Goal: Transaction & Acquisition: Book appointment/travel/reservation

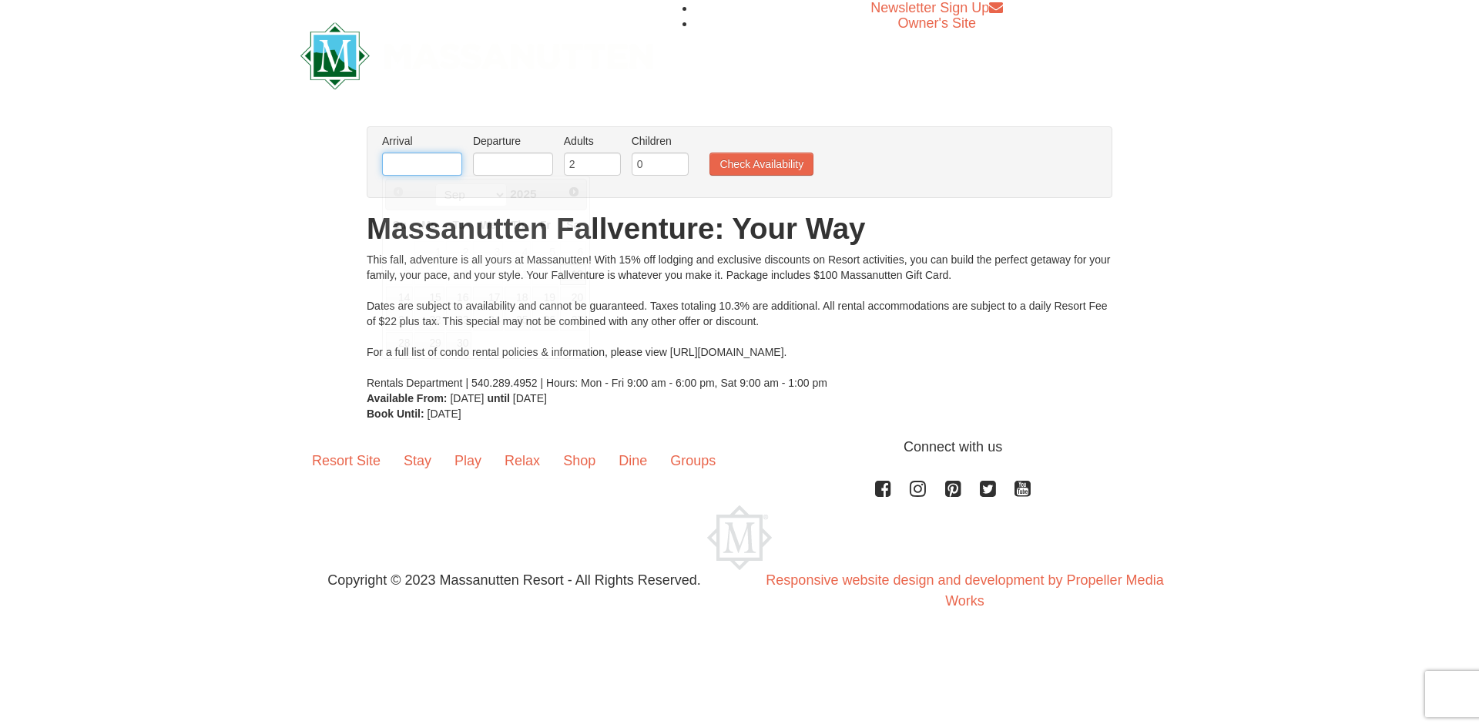
click at [430, 162] on input "text" at bounding box center [422, 163] width 80 height 23
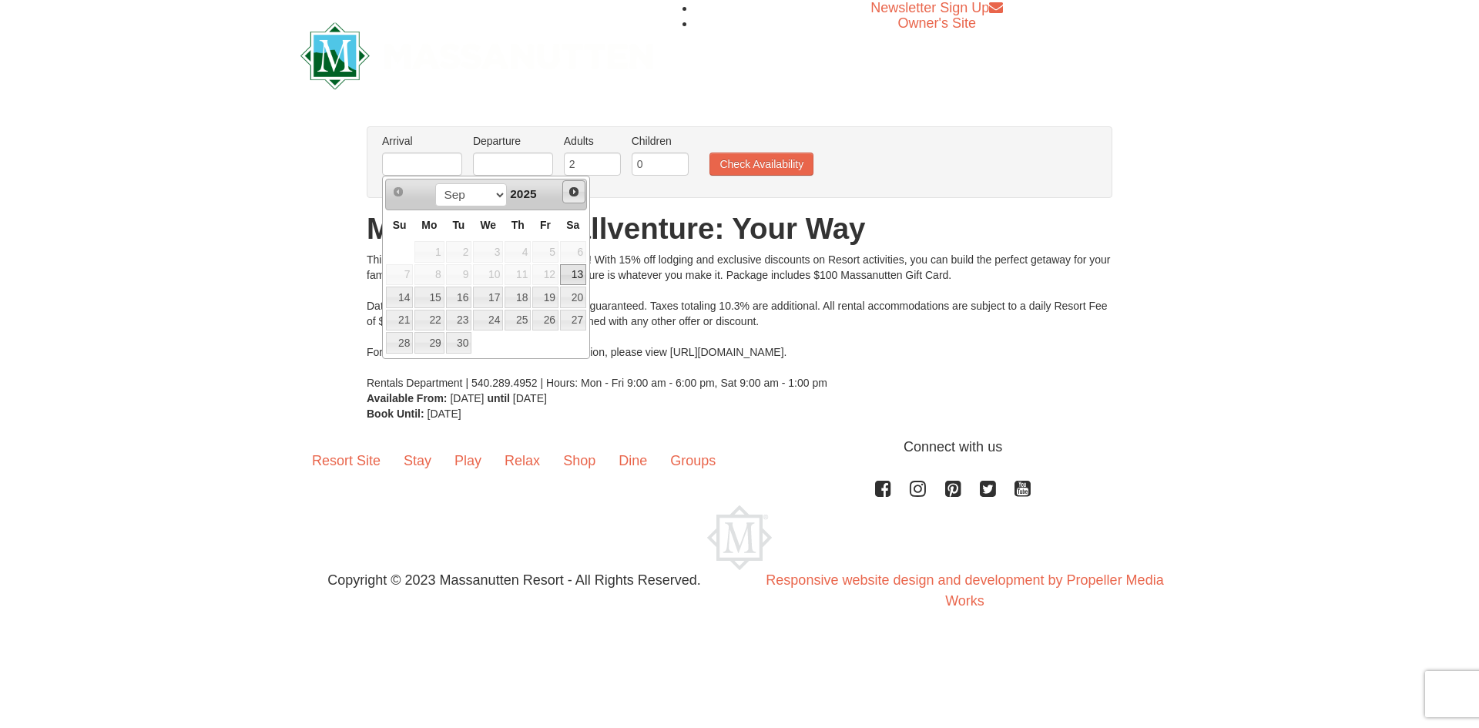
click at [578, 196] on span "Next" at bounding box center [574, 192] width 12 height 12
click at [558, 301] on link "17" at bounding box center [545, 297] width 26 height 22
type input "[DATE]"
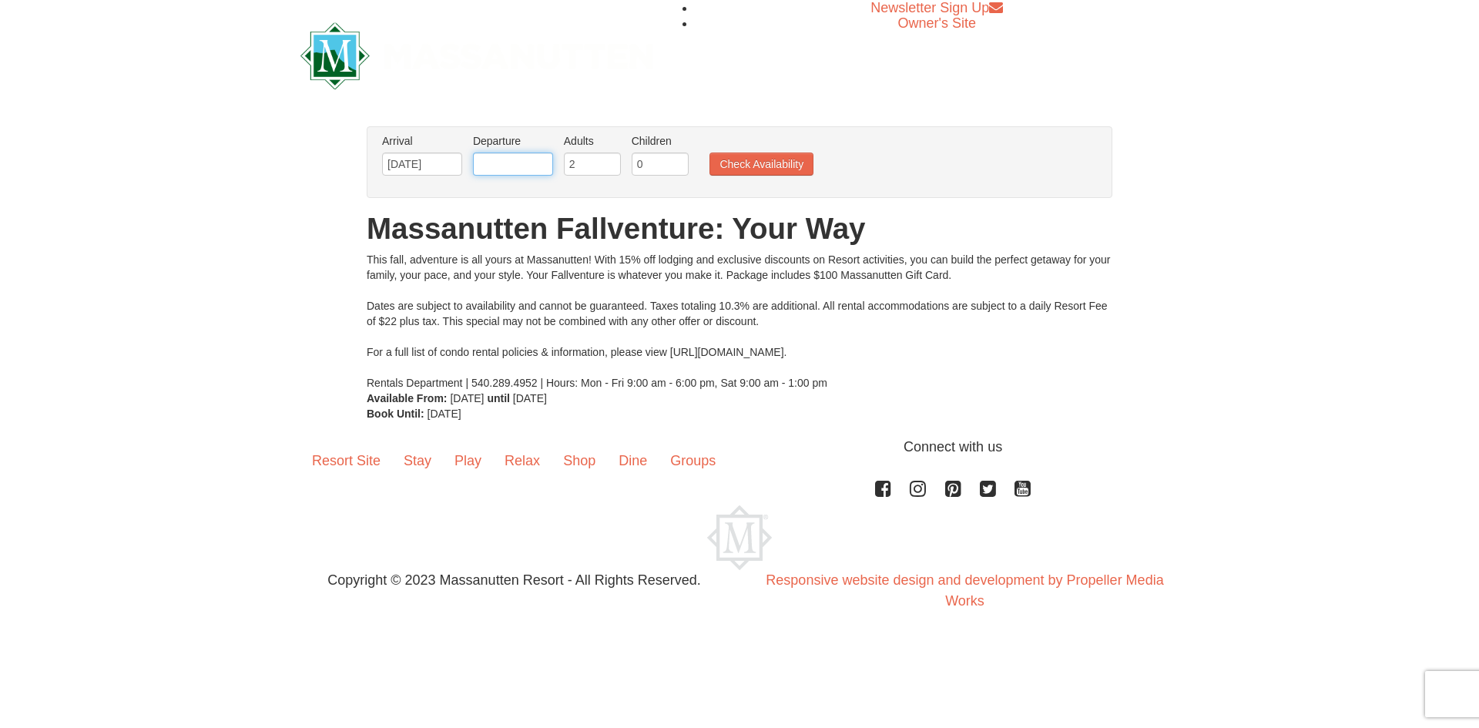
click at [531, 170] on input "text" at bounding box center [513, 163] width 80 height 23
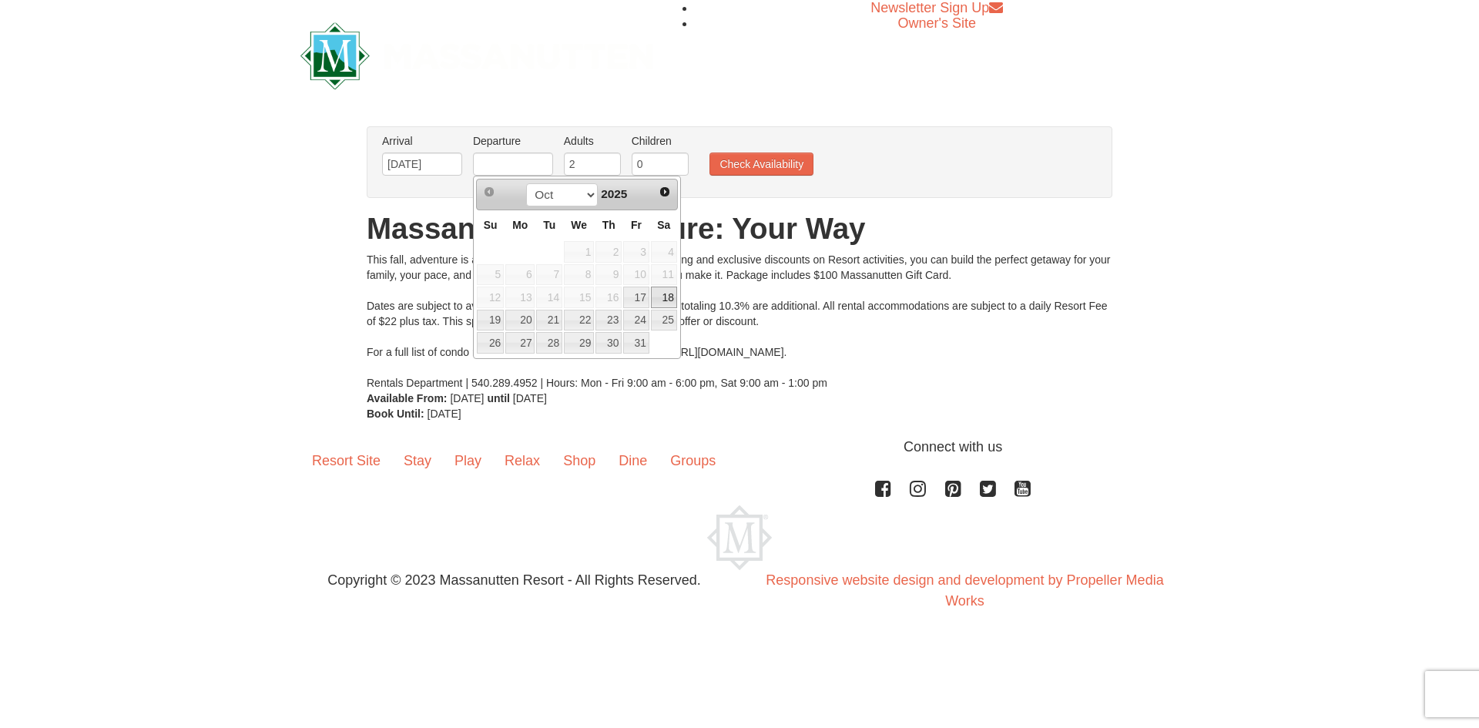
click at [664, 296] on link "18" at bounding box center [664, 297] width 26 height 22
type input "[DATE]"
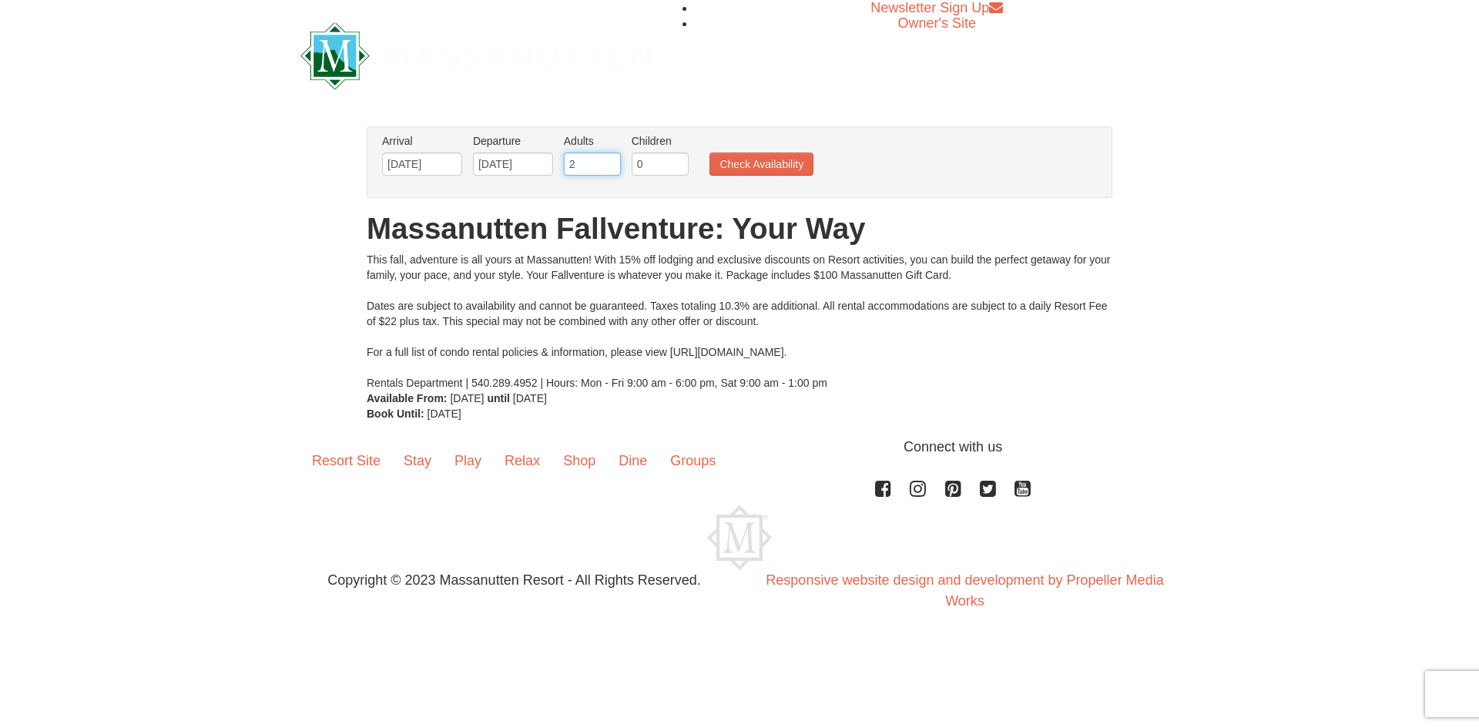
click at [597, 170] on input "2" at bounding box center [592, 163] width 57 height 23
click at [607, 162] on input "3" at bounding box center [592, 163] width 57 height 23
click at [607, 162] on input "4" at bounding box center [592, 163] width 57 height 23
click at [609, 164] on input "3" at bounding box center [592, 163] width 57 height 23
click at [609, 158] on input "4" at bounding box center [592, 163] width 57 height 23
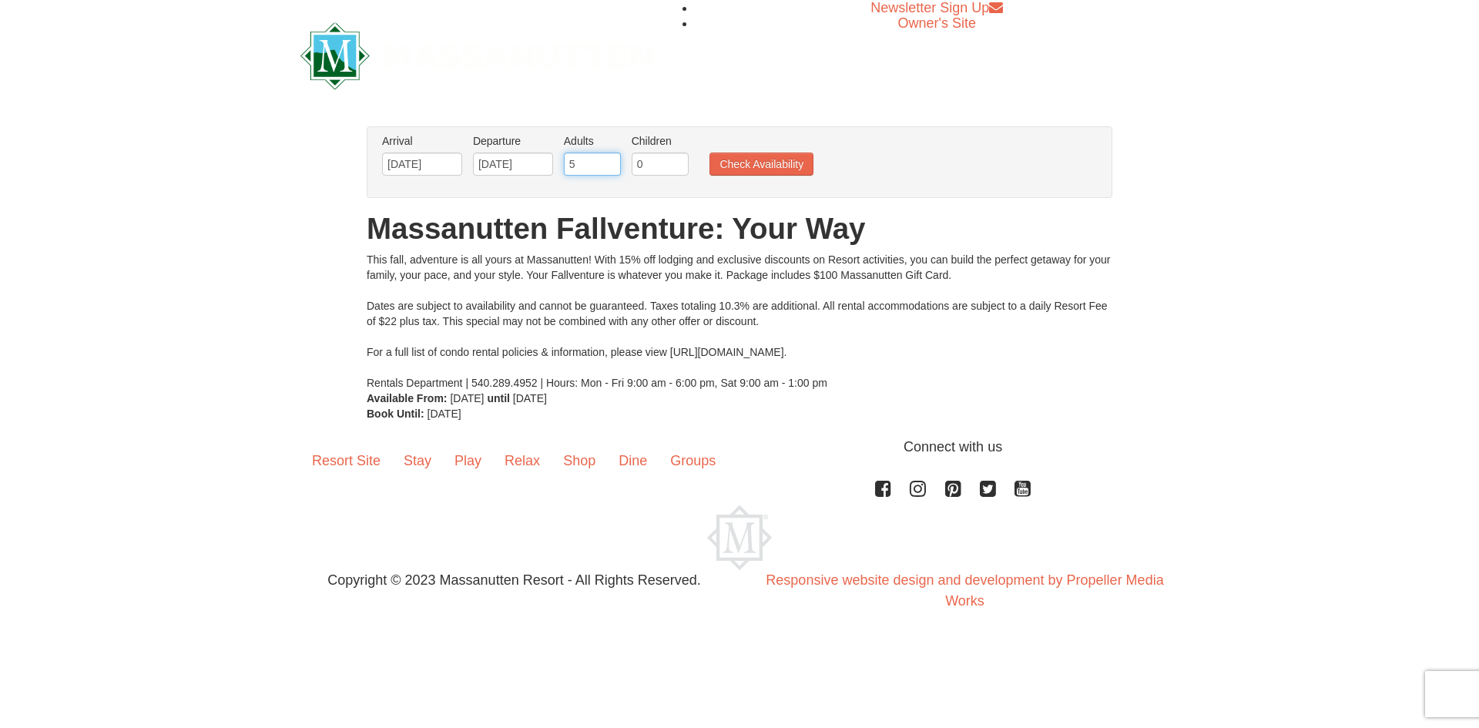
type input "5"
click at [609, 158] on input "5" at bounding box center [592, 163] width 57 height 23
click at [725, 162] on button "Check Availability" at bounding box center [761, 163] width 104 height 23
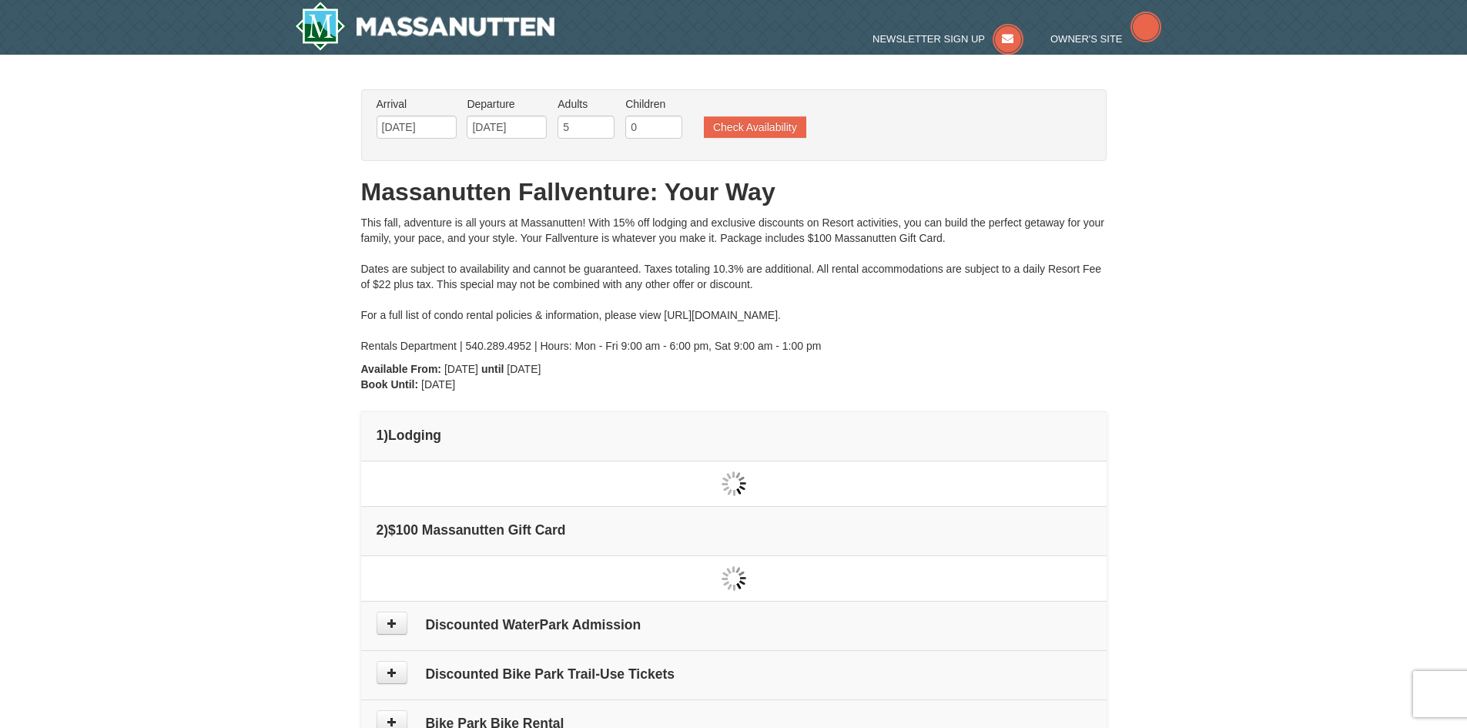
type input "[DATE]"
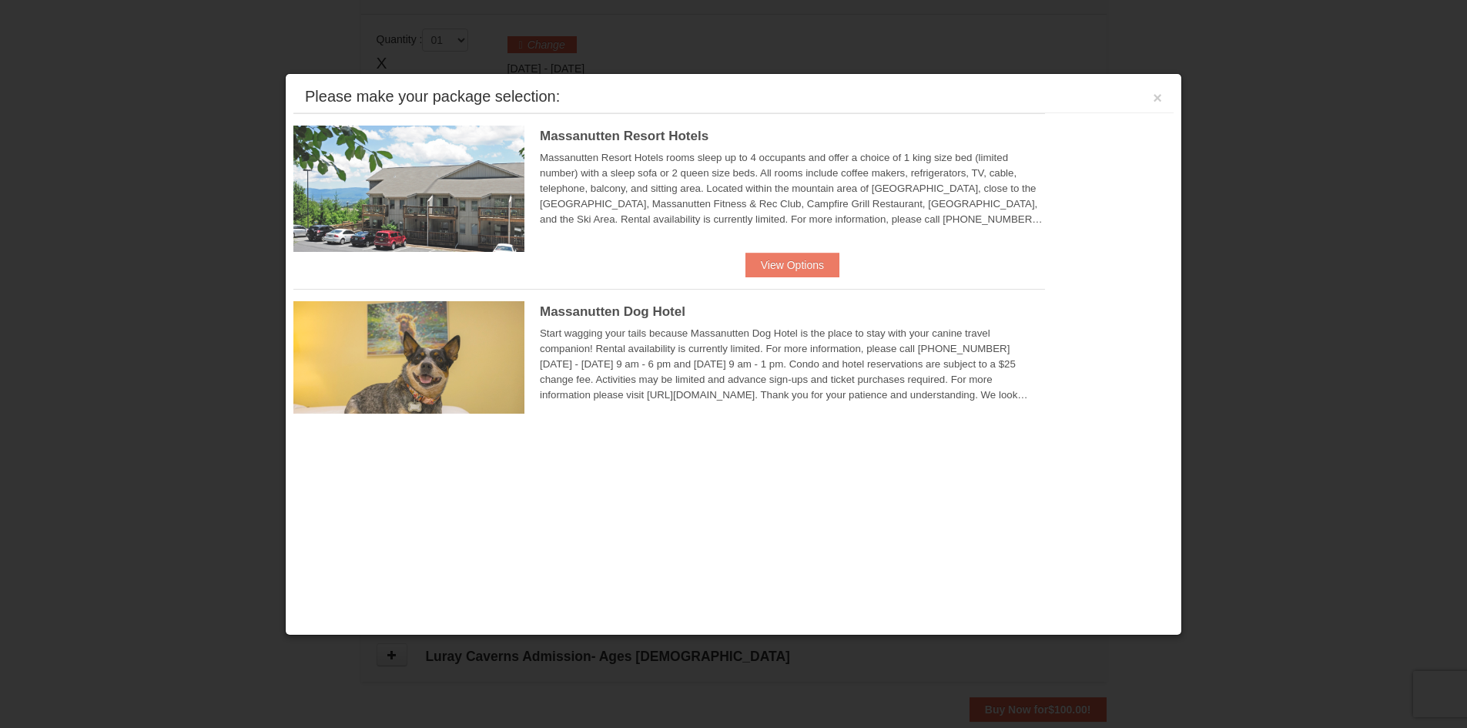
scroll to position [471, 0]
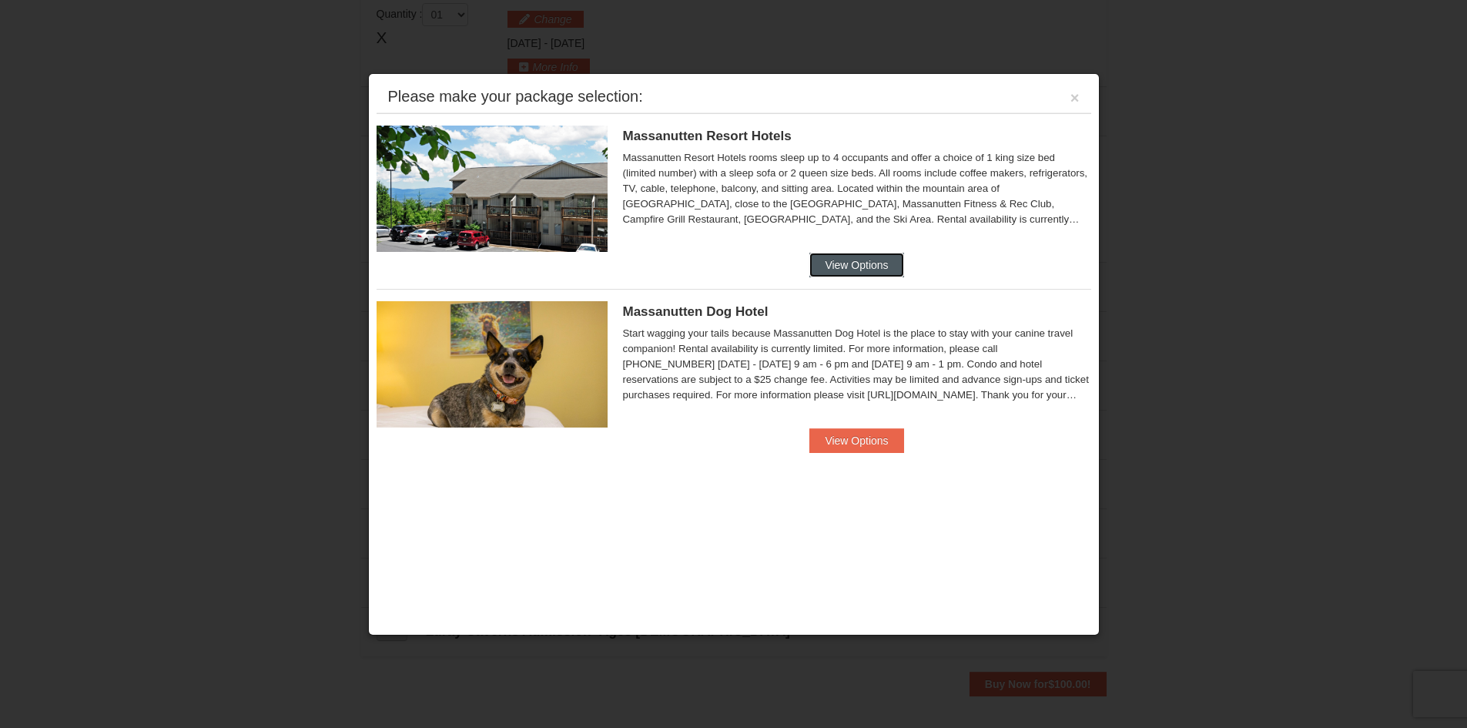
click at [849, 269] on button "View Options" at bounding box center [856, 265] width 94 height 25
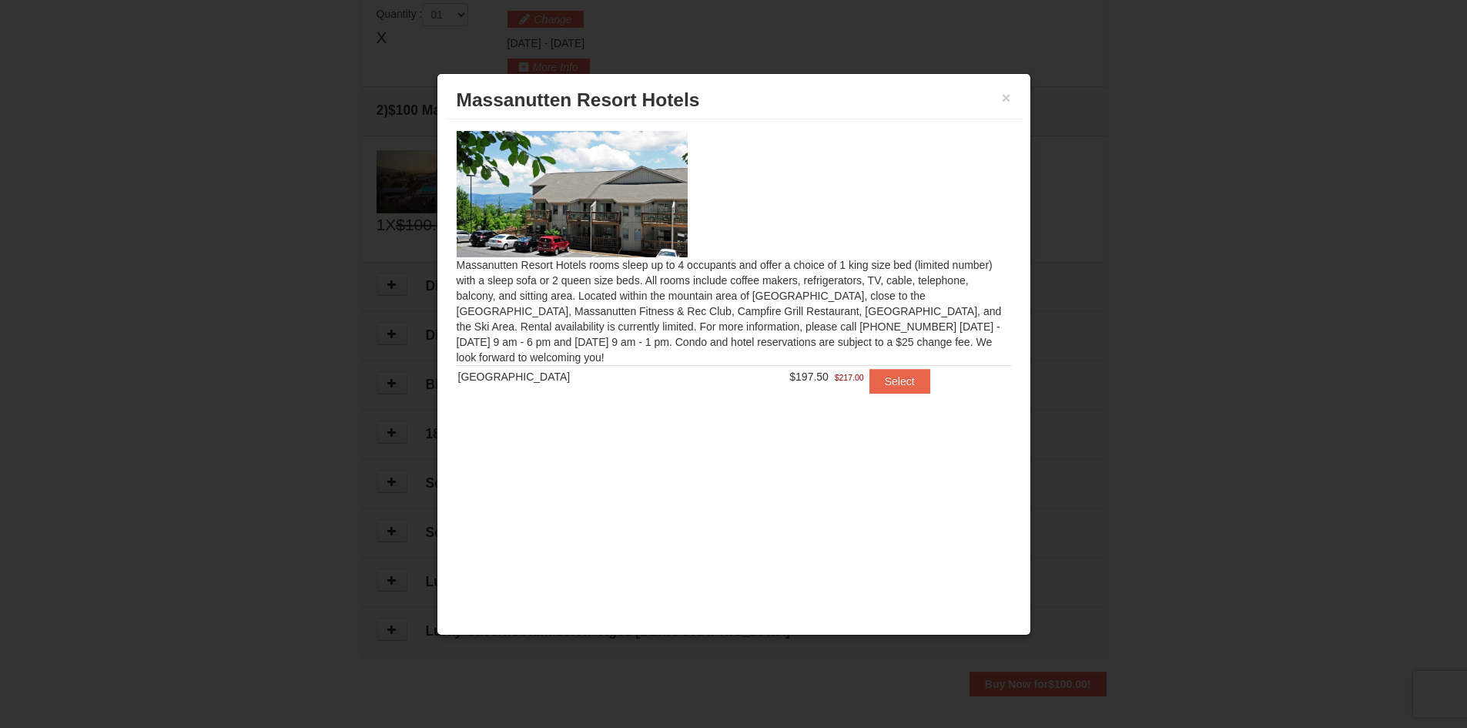
click at [581, 112] on div "× [GEOGRAPHIC_DATA] Hotels" at bounding box center [734, 101] width 578 height 38
click at [574, 145] on img at bounding box center [572, 194] width 231 height 126
click at [578, 149] on img at bounding box center [572, 194] width 231 height 126
click at [1009, 99] on button "×" at bounding box center [1006, 97] width 9 height 15
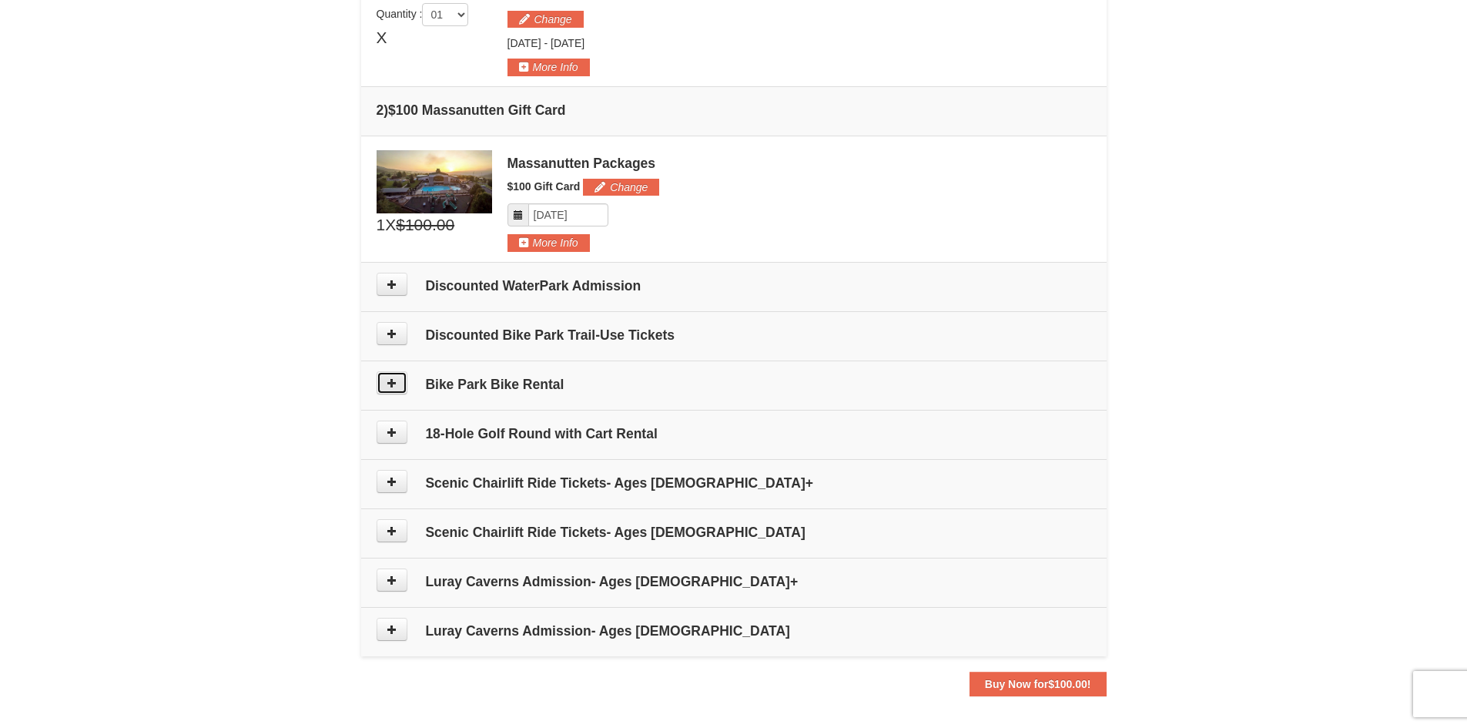
click at [398, 381] on button at bounding box center [392, 382] width 31 height 23
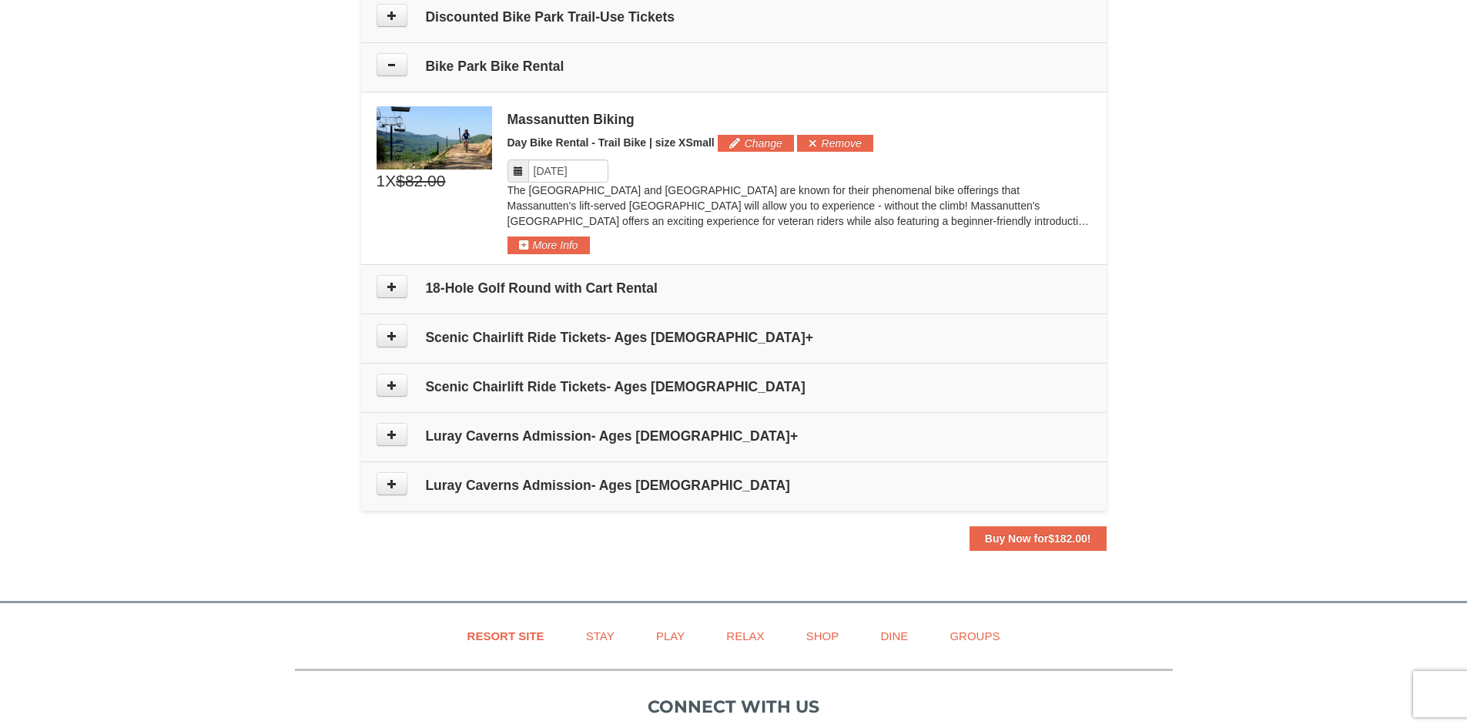
scroll to position [755, 0]
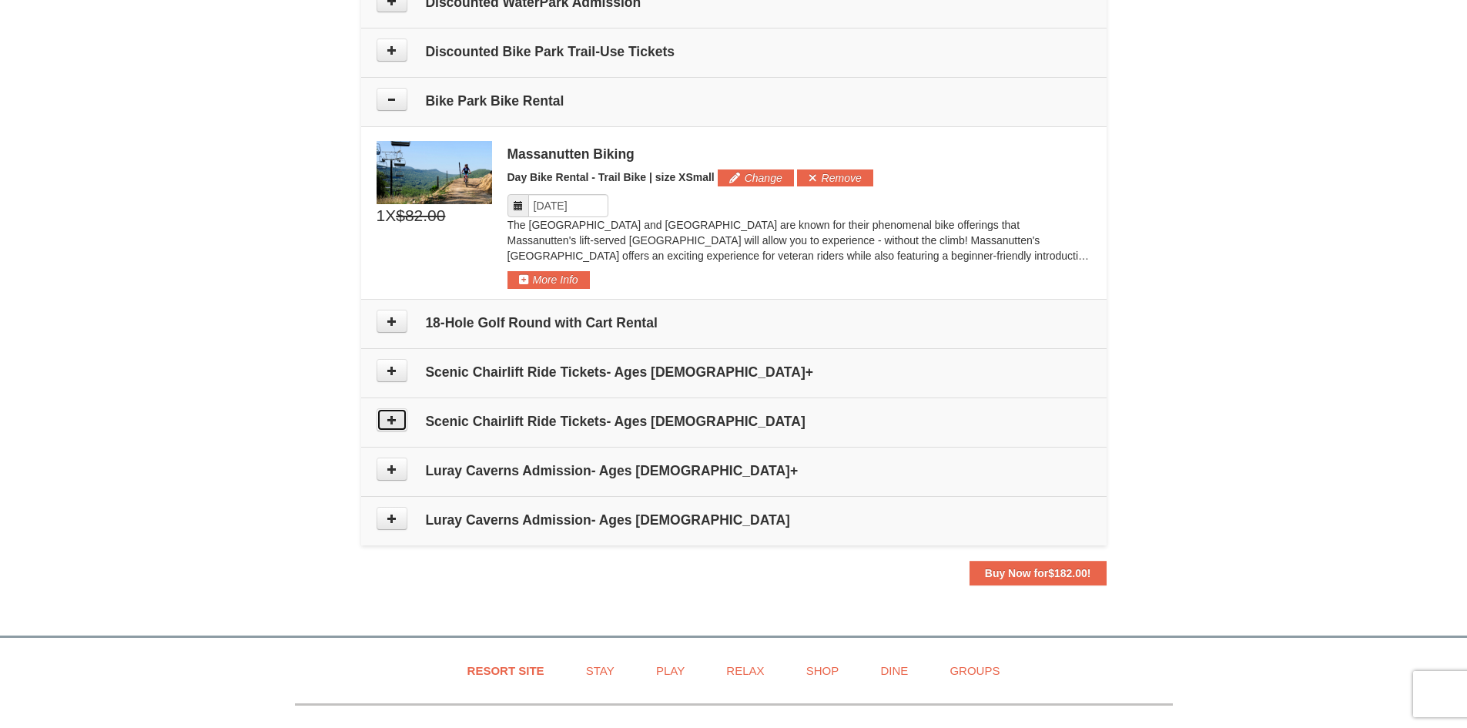
click at [407, 420] on button at bounding box center [392, 419] width 31 height 23
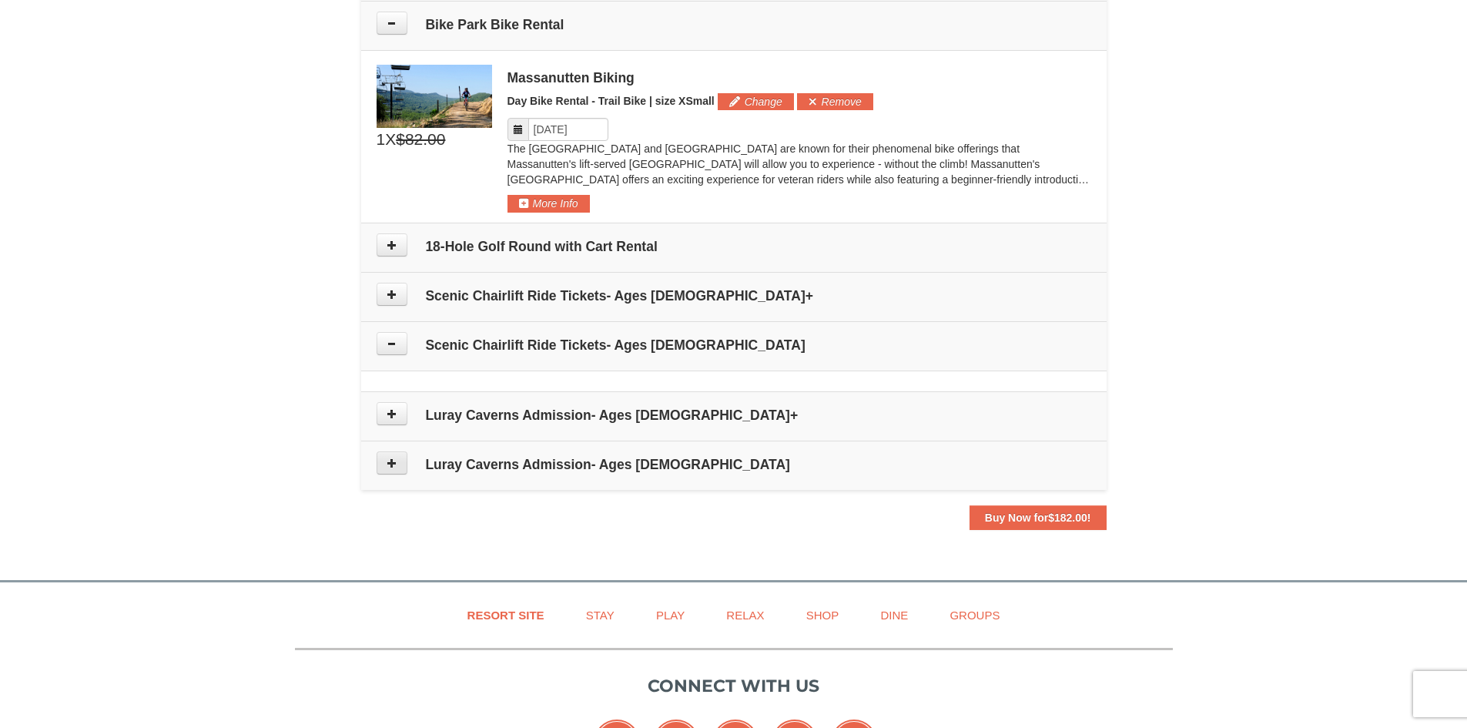
scroll to position [797, 0]
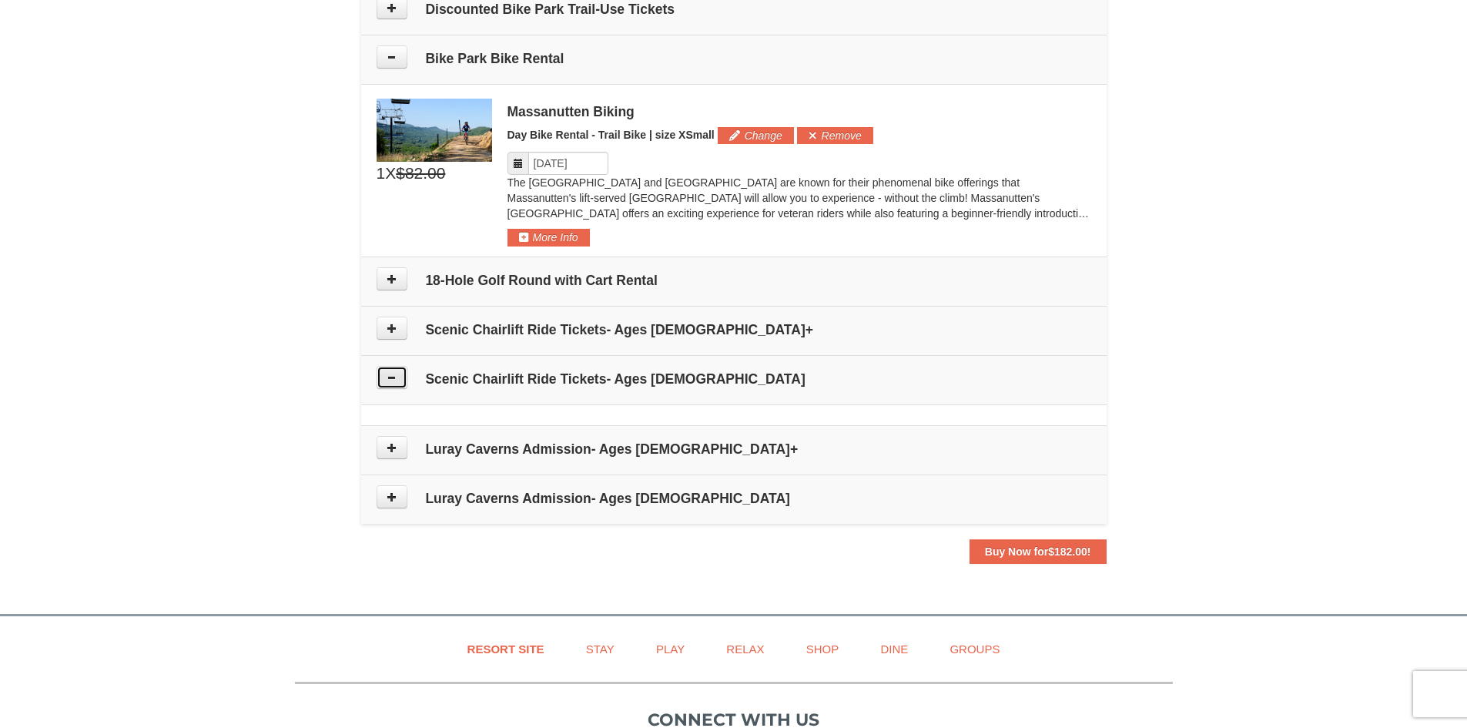
click at [397, 375] on button at bounding box center [392, 377] width 31 height 23
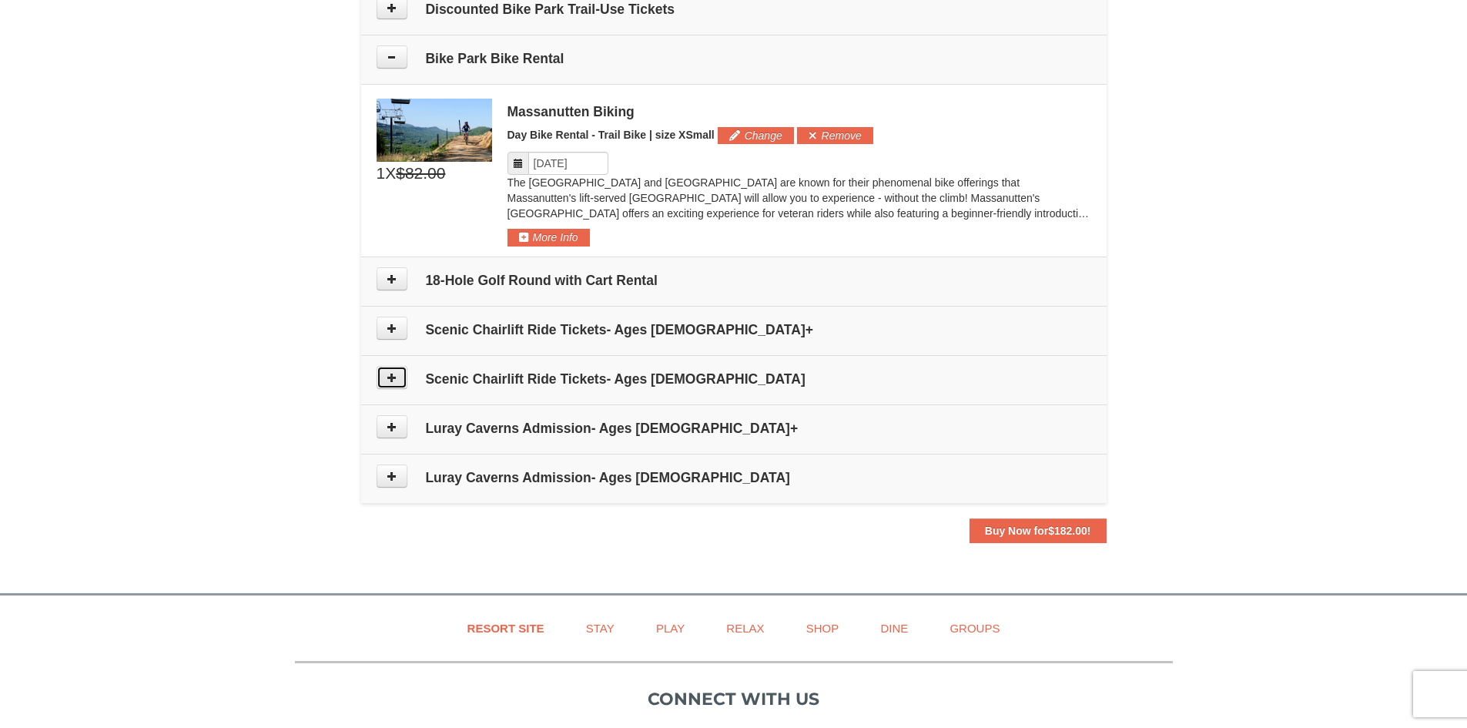
click at [397, 375] on button at bounding box center [392, 377] width 31 height 23
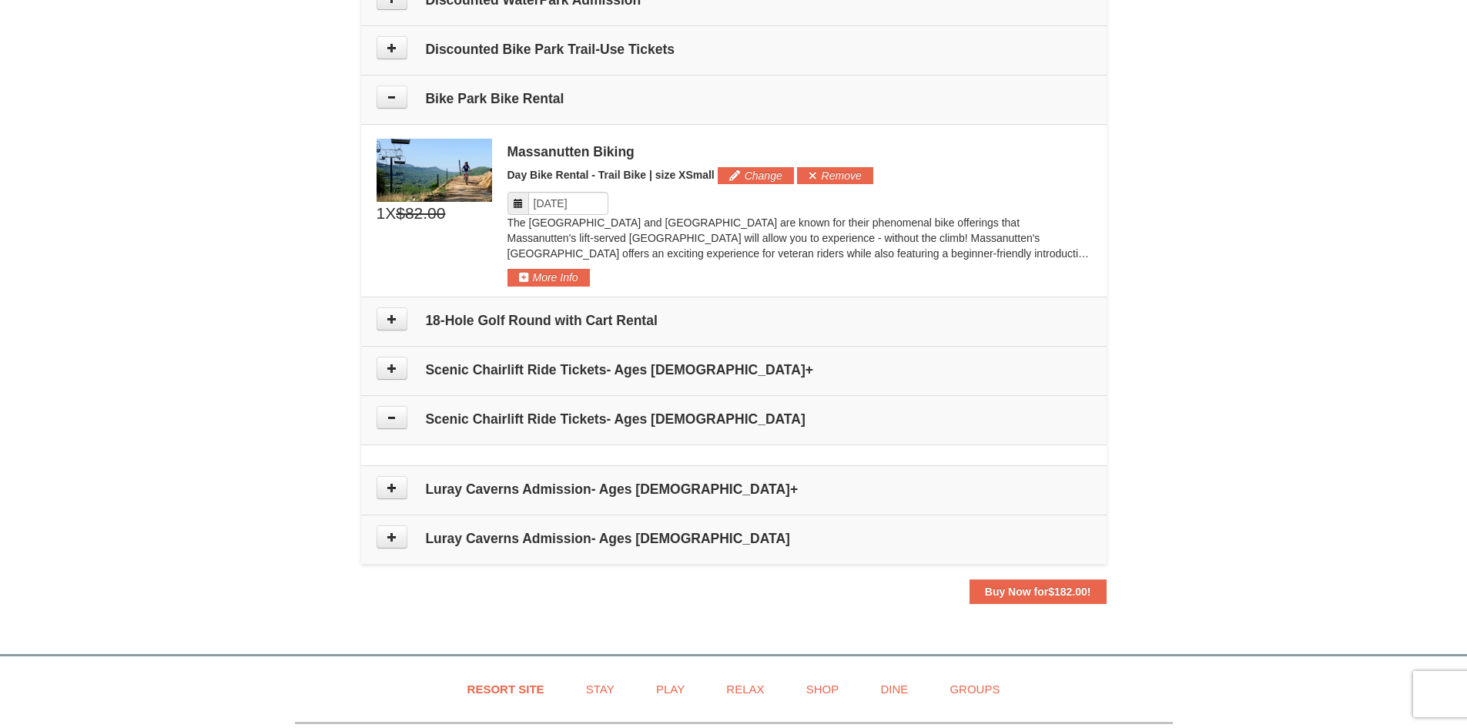
scroll to position [745, 0]
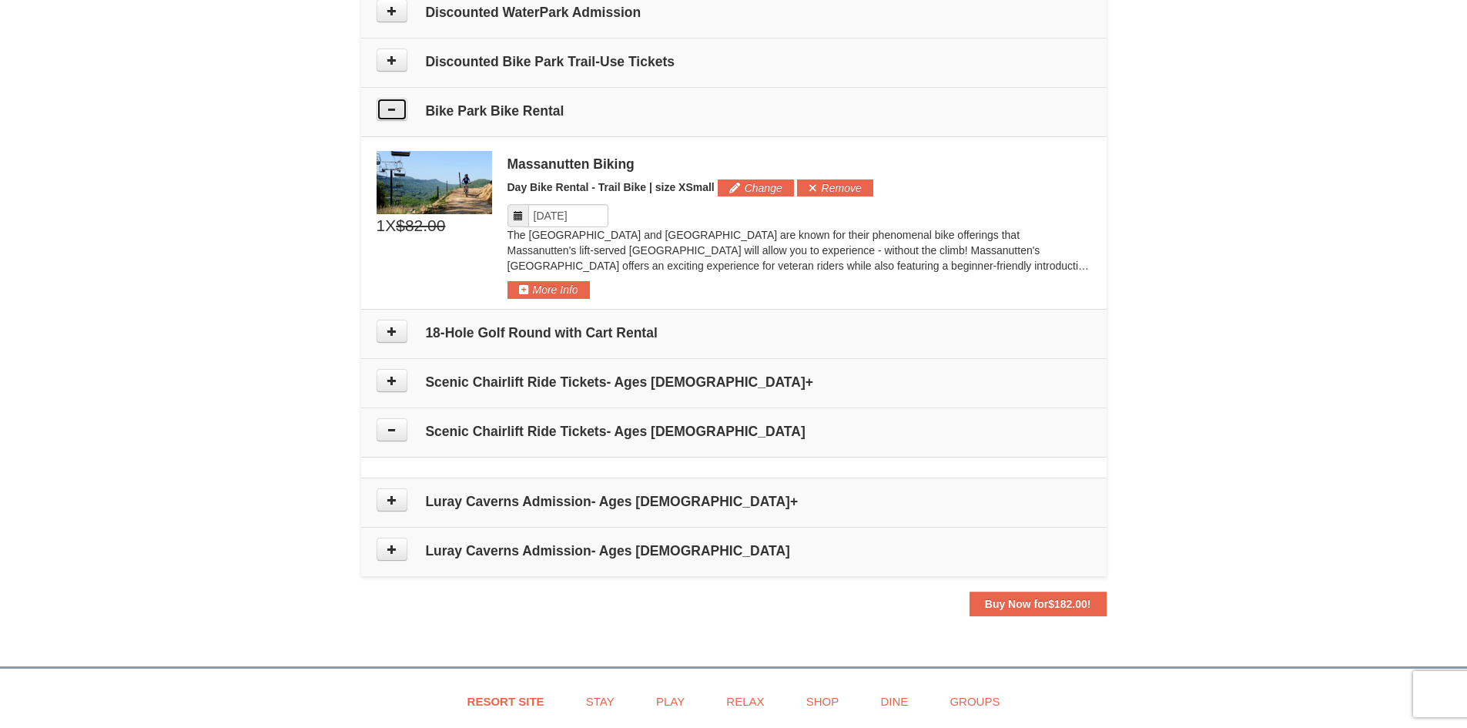
click at [398, 105] on button at bounding box center [392, 109] width 31 height 23
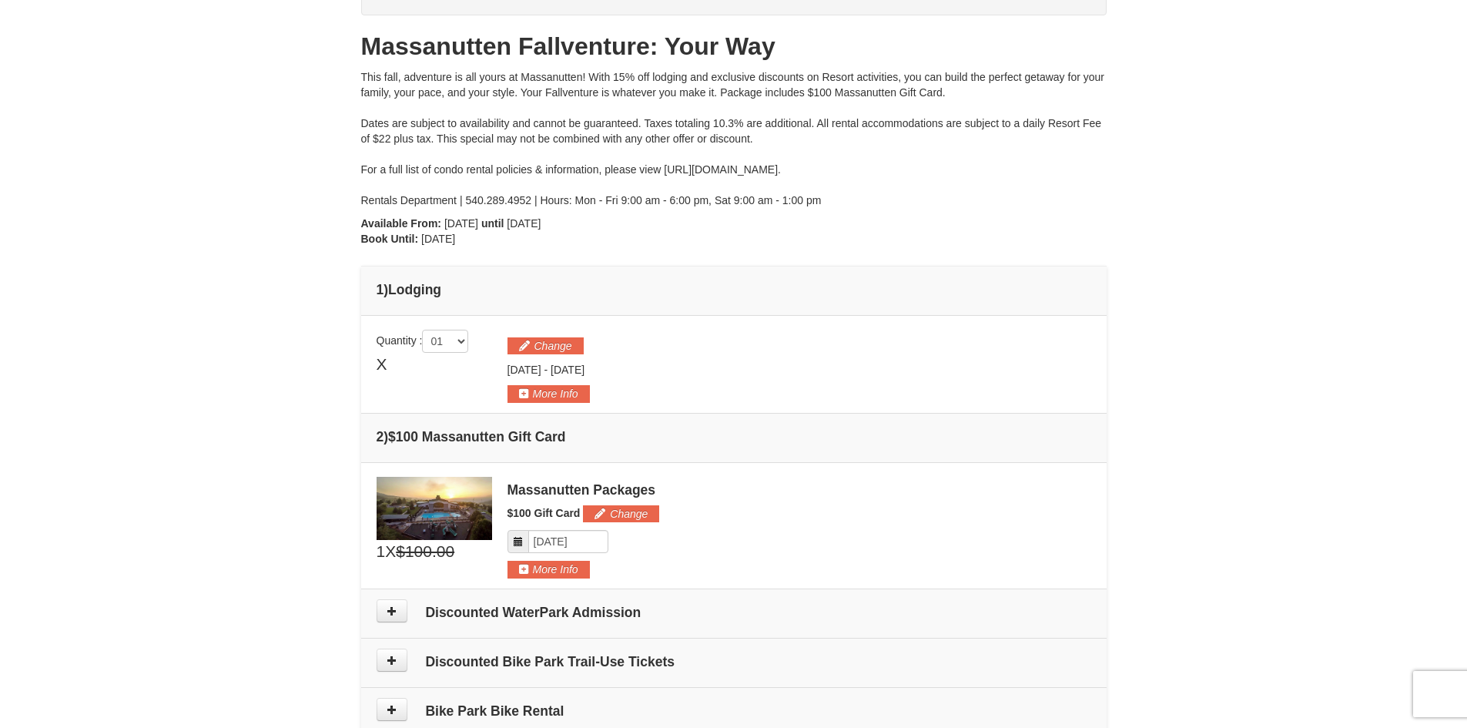
scroll to position [129, 0]
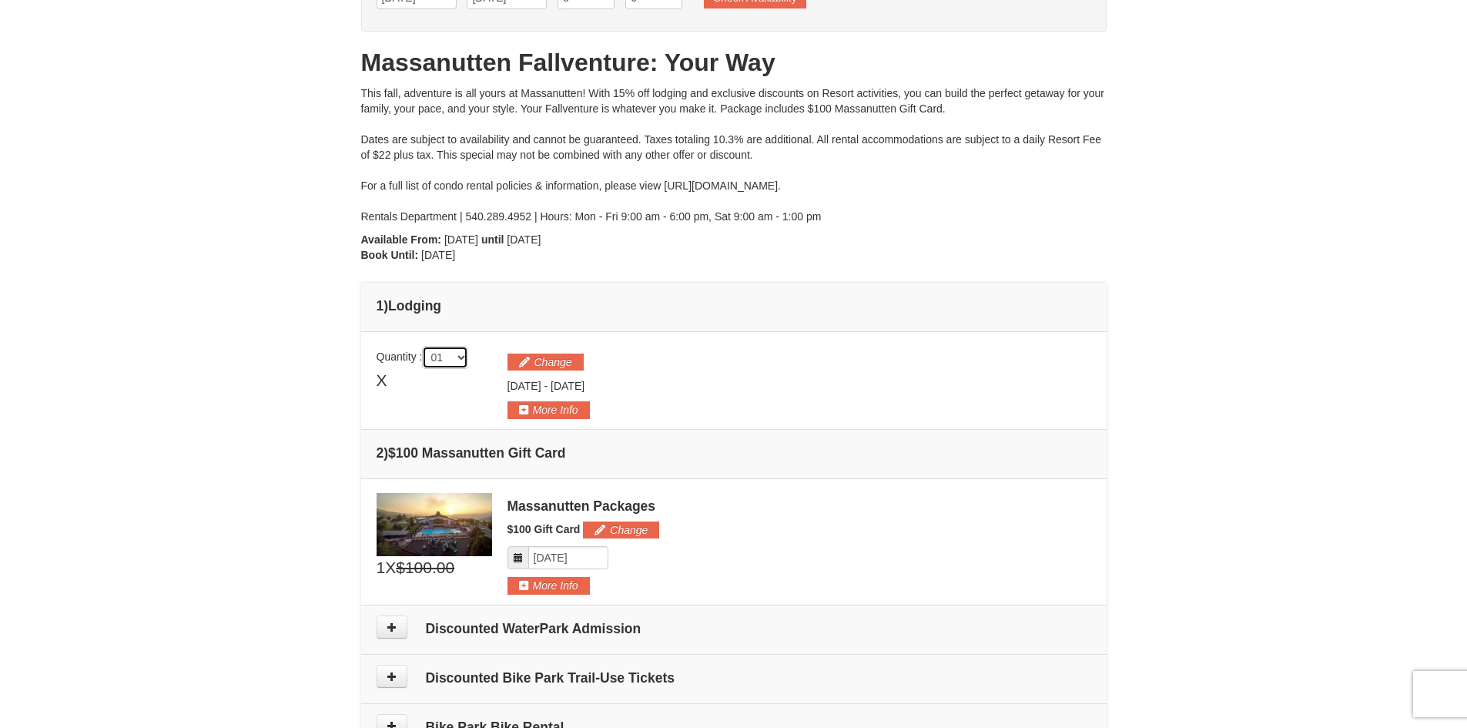
click at [454, 361] on select "01 02 03 04 05" at bounding box center [445, 357] width 46 height 23
select select "4"
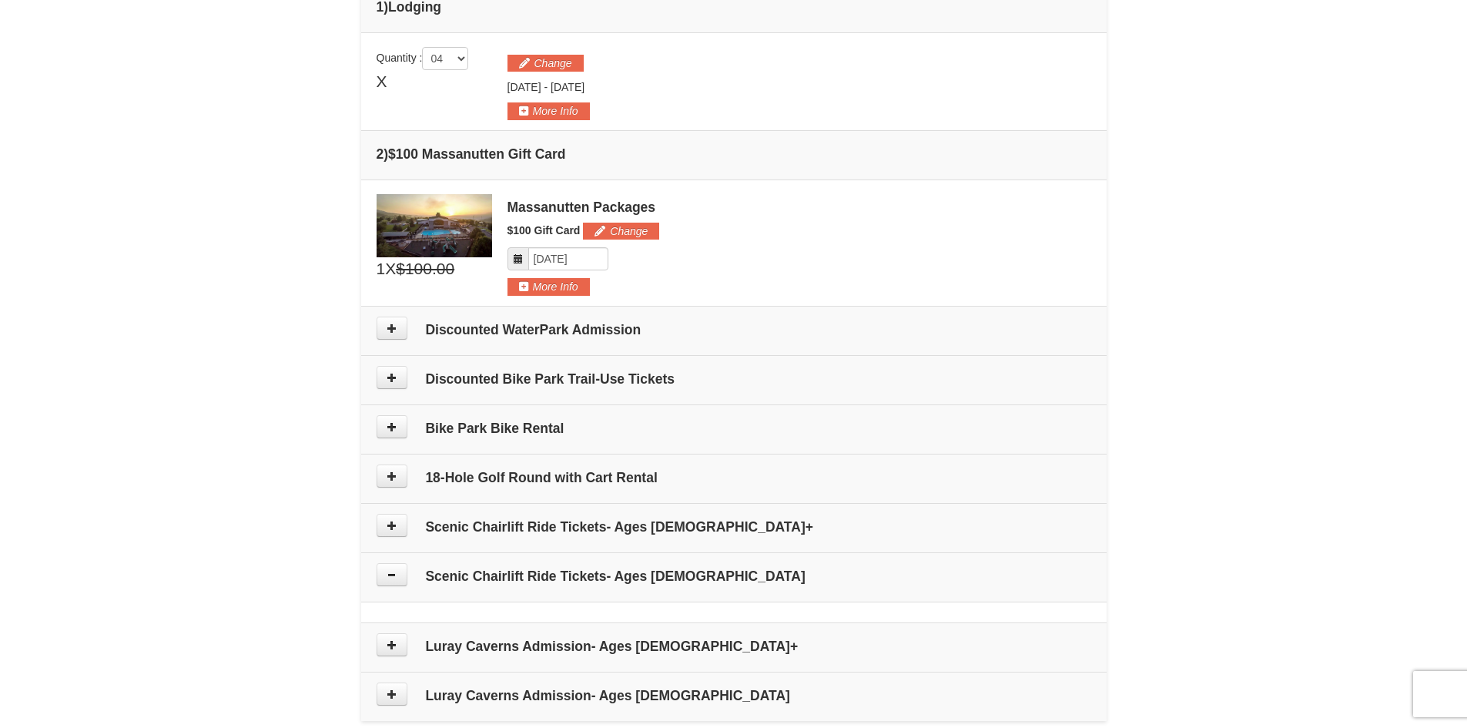
scroll to position [462, 0]
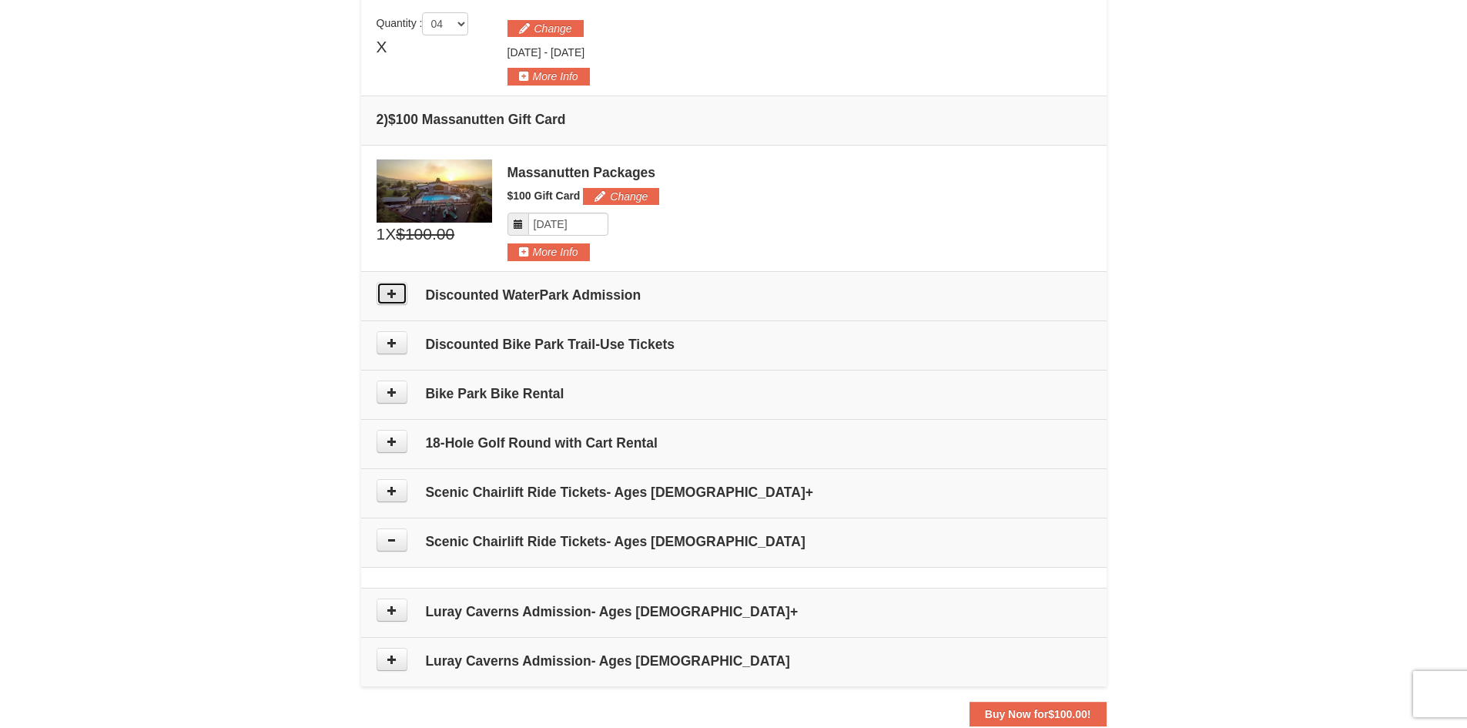
click at [397, 296] on icon at bounding box center [392, 293] width 11 height 11
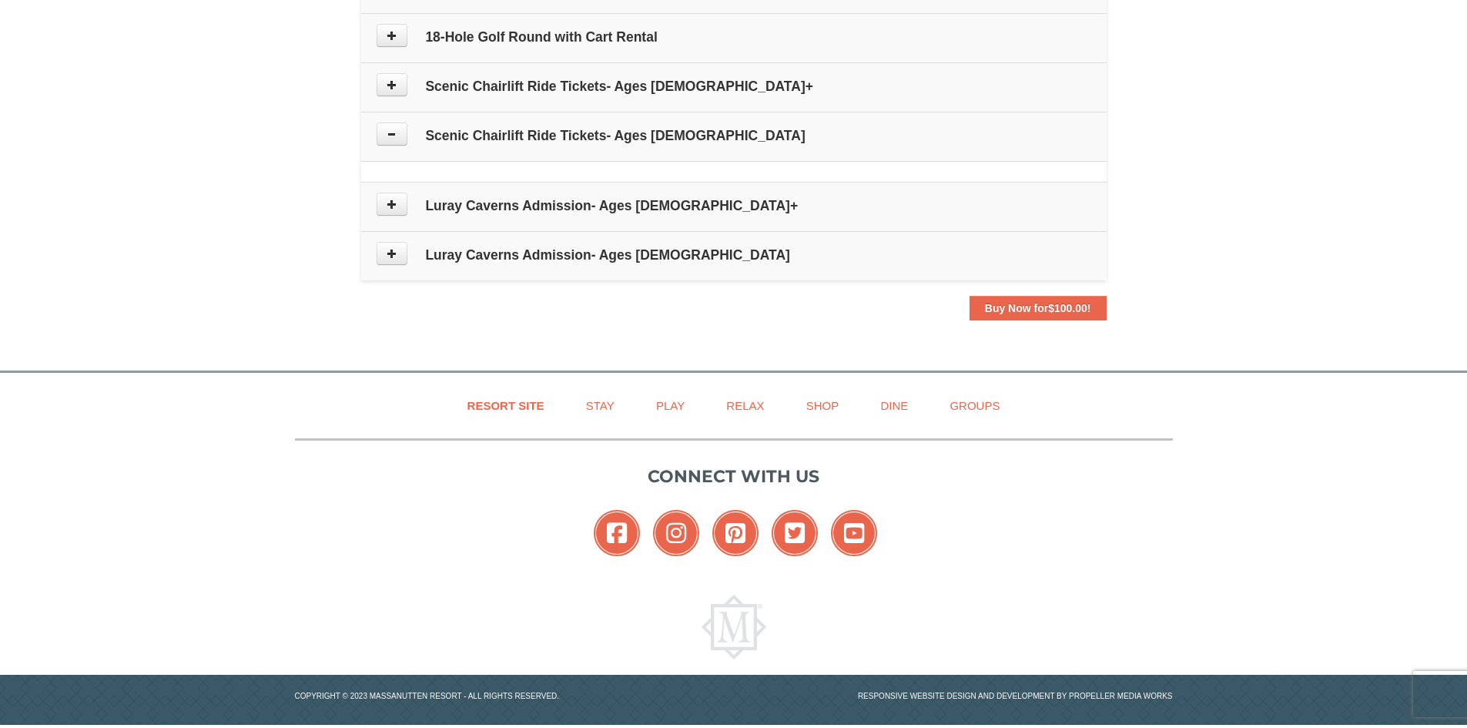
scroll to position [593, 0]
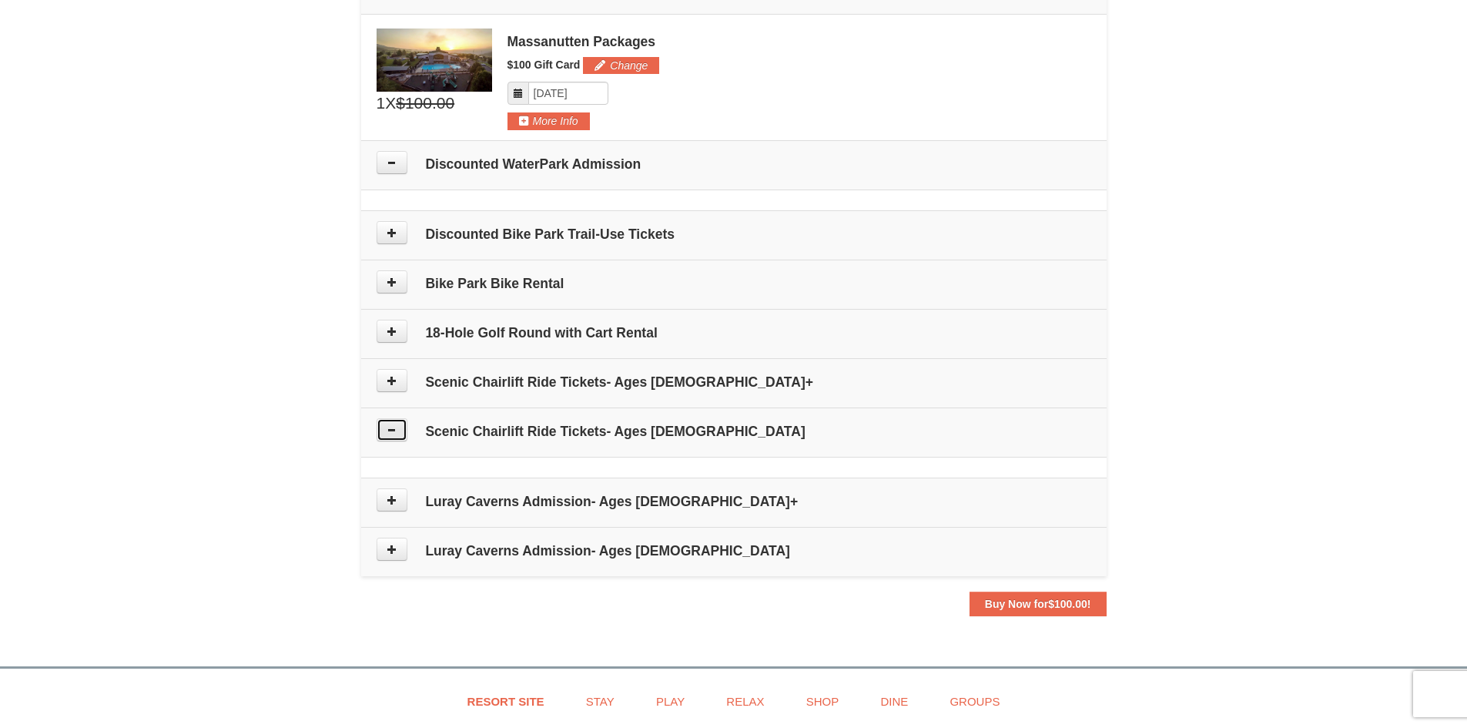
click at [403, 434] on button at bounding box center [392, 429] width 31 height 23
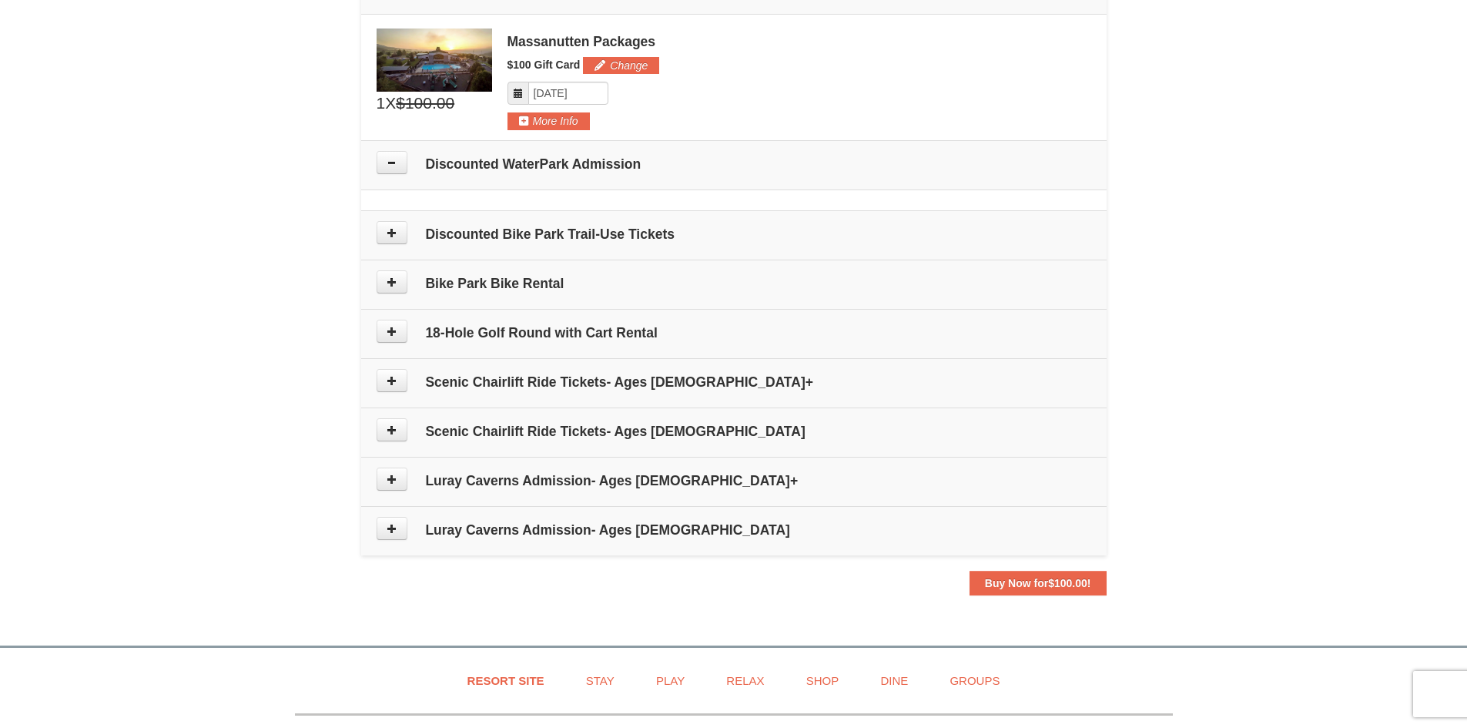
scroll to position [516, 0]
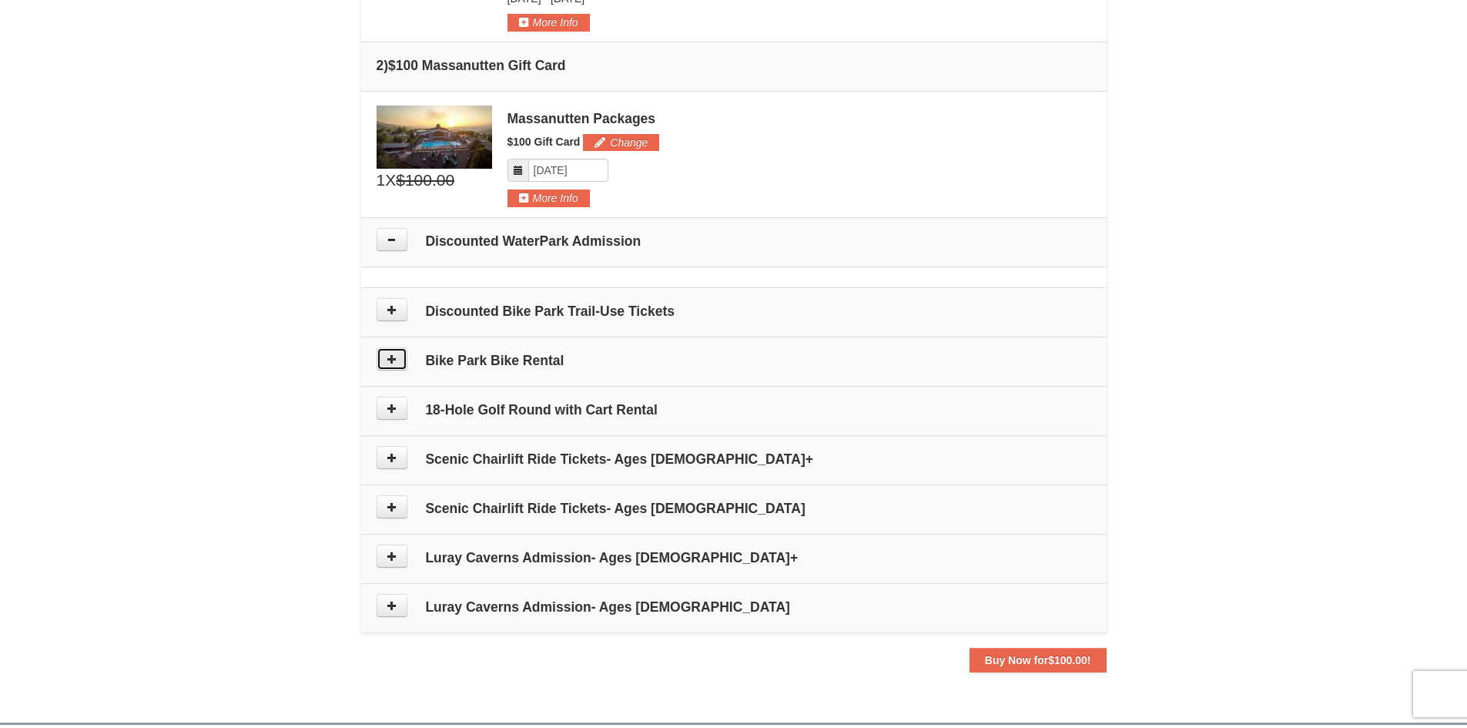
drag, startPoint x: 395, startPoint y: 349, endPoint x: 400, endPoint y: 358, distance: 10.3
click at [400, 358] on button at bounding box center [392, 358] width 31 height 23
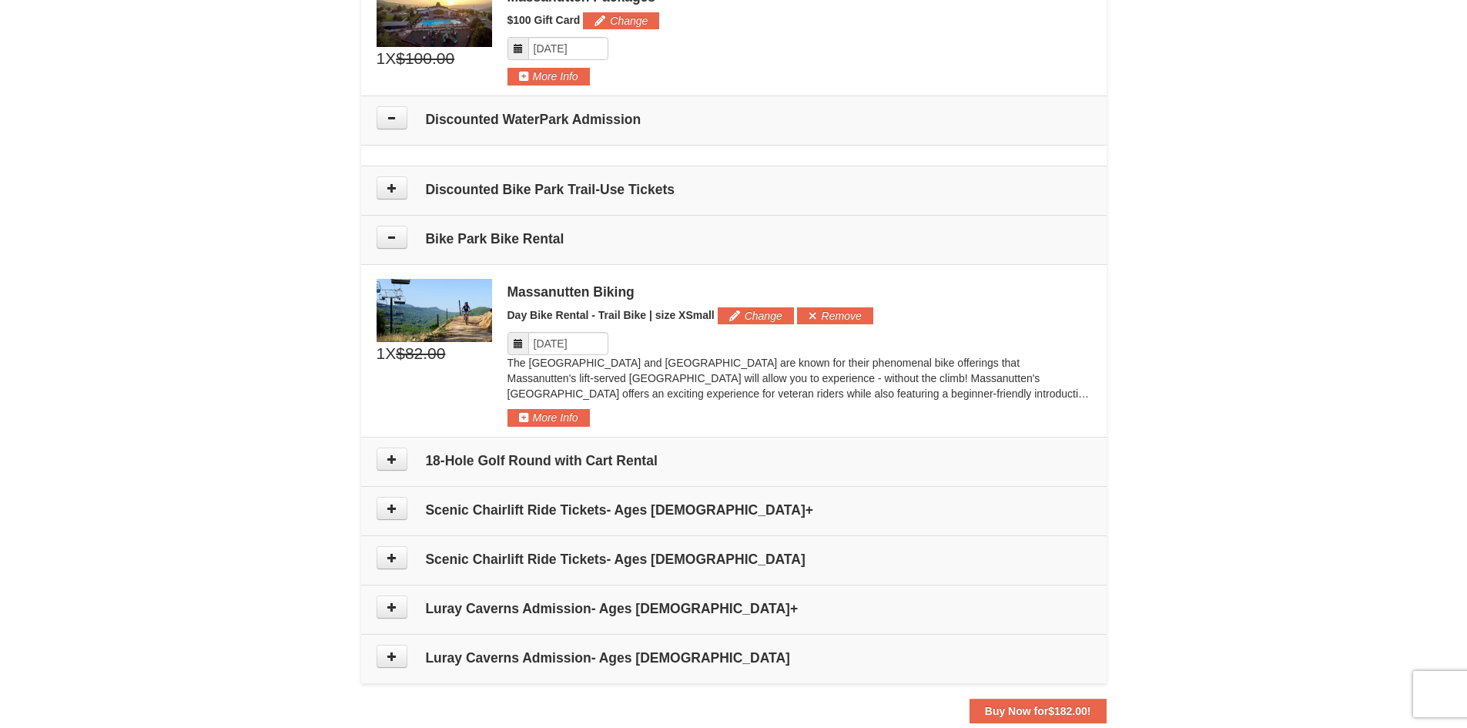
scroll to position [621, 0]
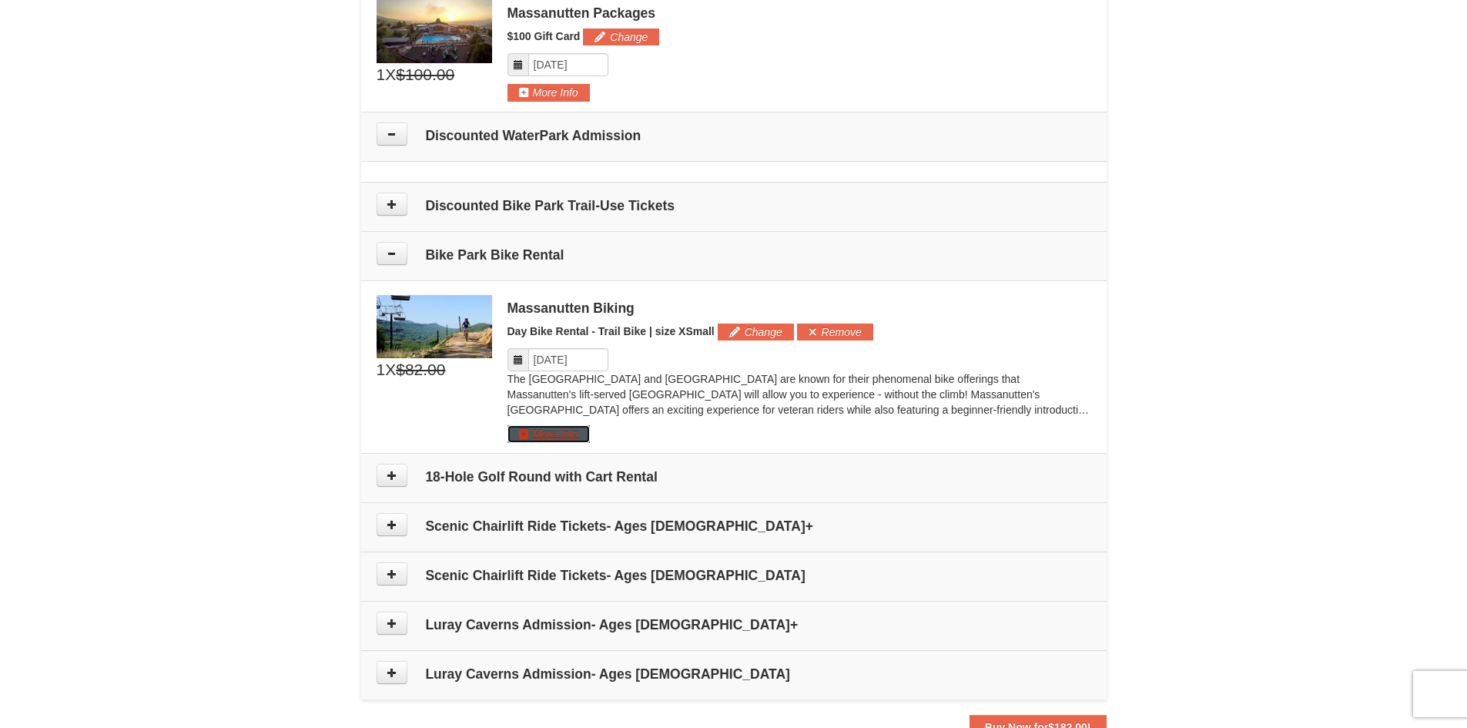
click at [571, 440] on button "More Info" at bounding box center [548, 433] width 82 height 17
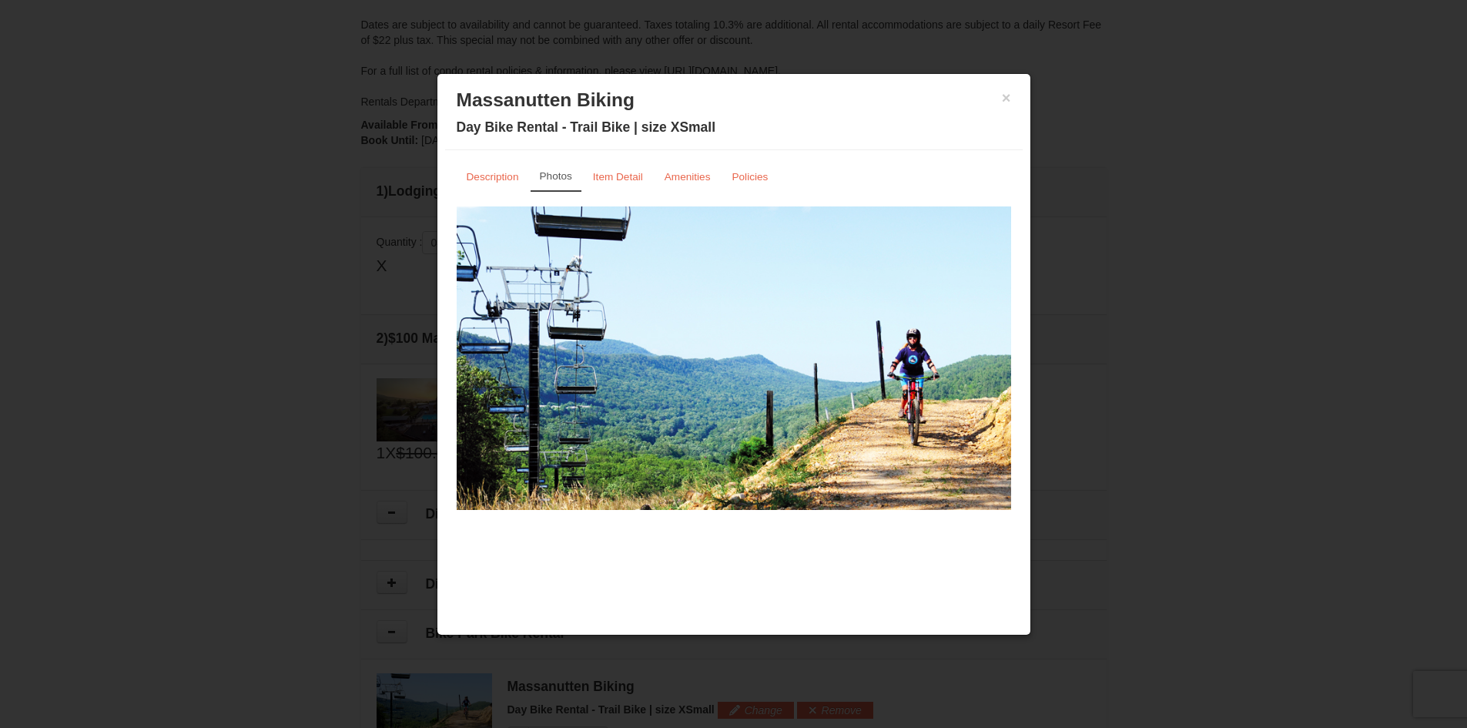
scroll to position [236, 0]
click at [1006, 101] on button "×" at bounding box center [1006, 97] width 9 height 15
